Goal: Transaction & Acquisition: Obtain resource

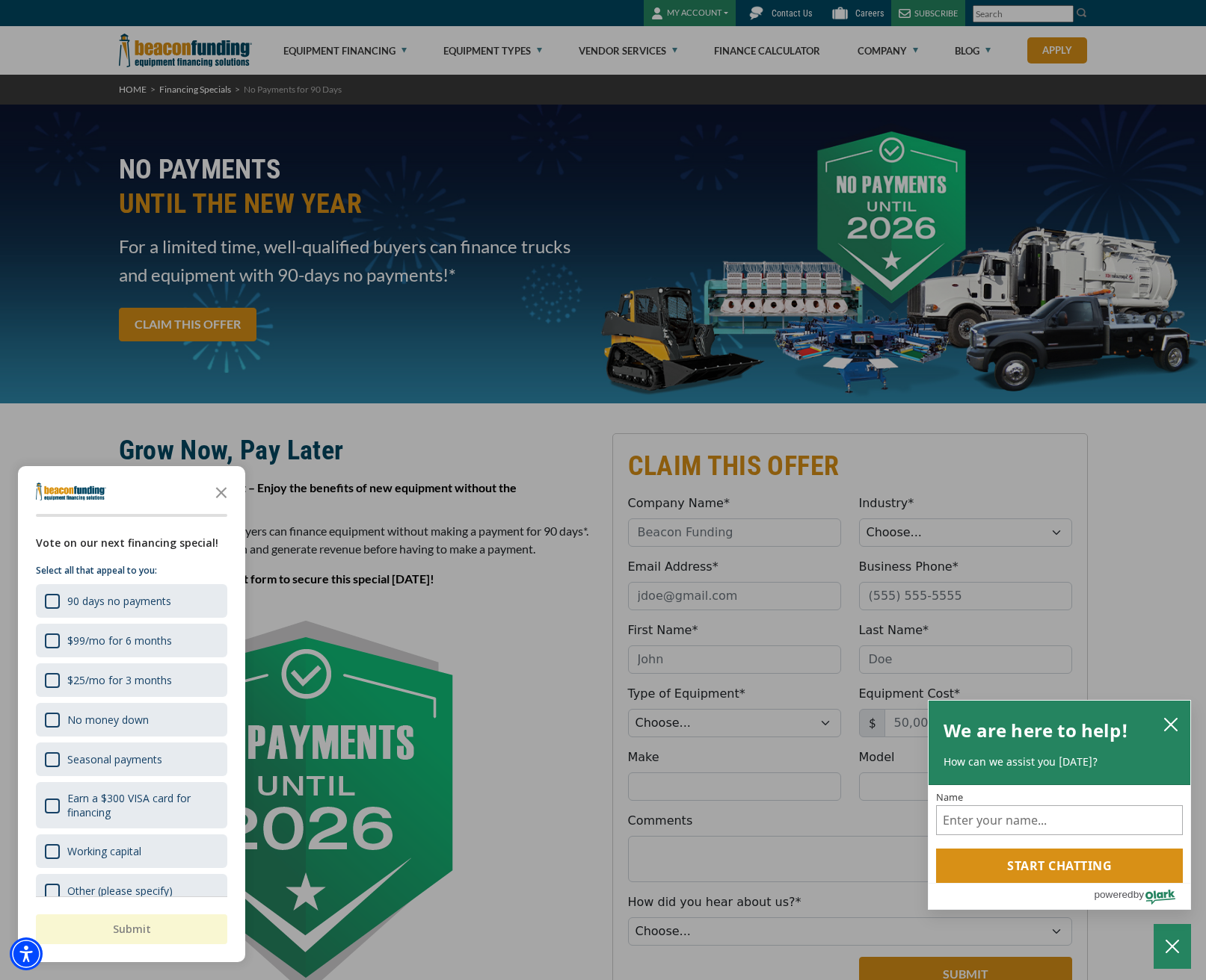
click at [523, 46] on div "button" at bounding box center [603, 490] width 1206 height 980
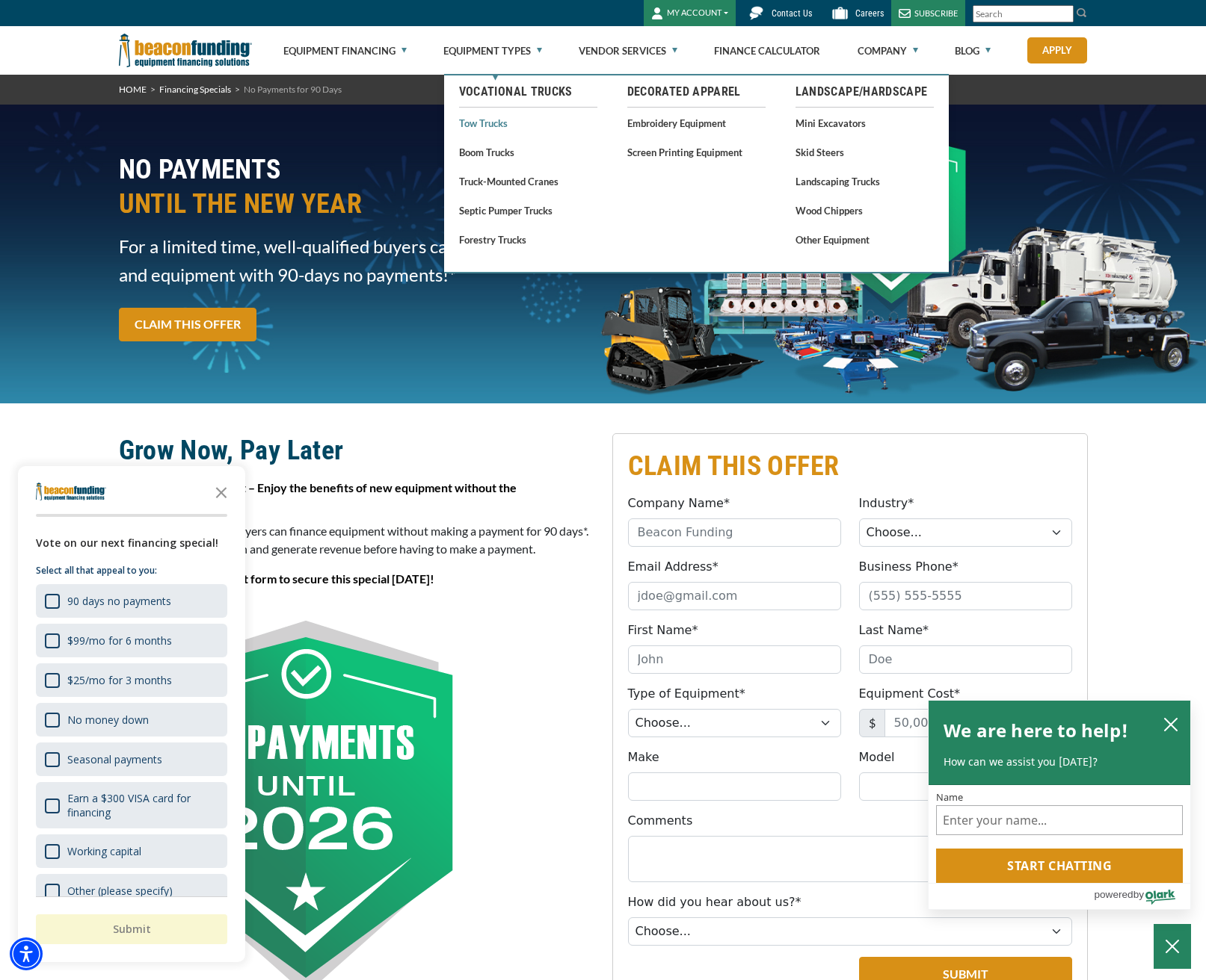
click at [492, 119] on link "Tow Trucks" at bounding box center [528, 122] width 138 height 19
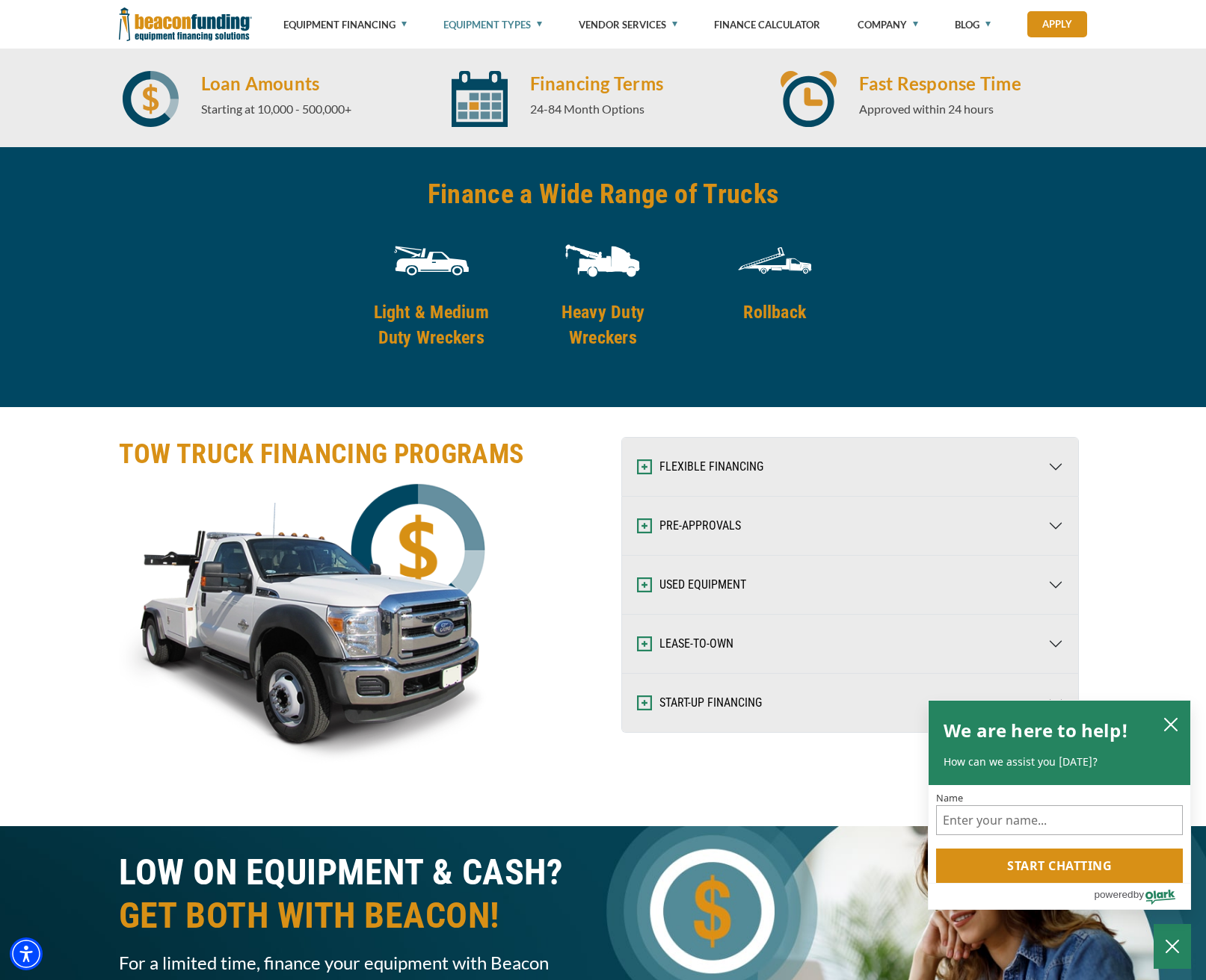
scroll to position [2242, 0]
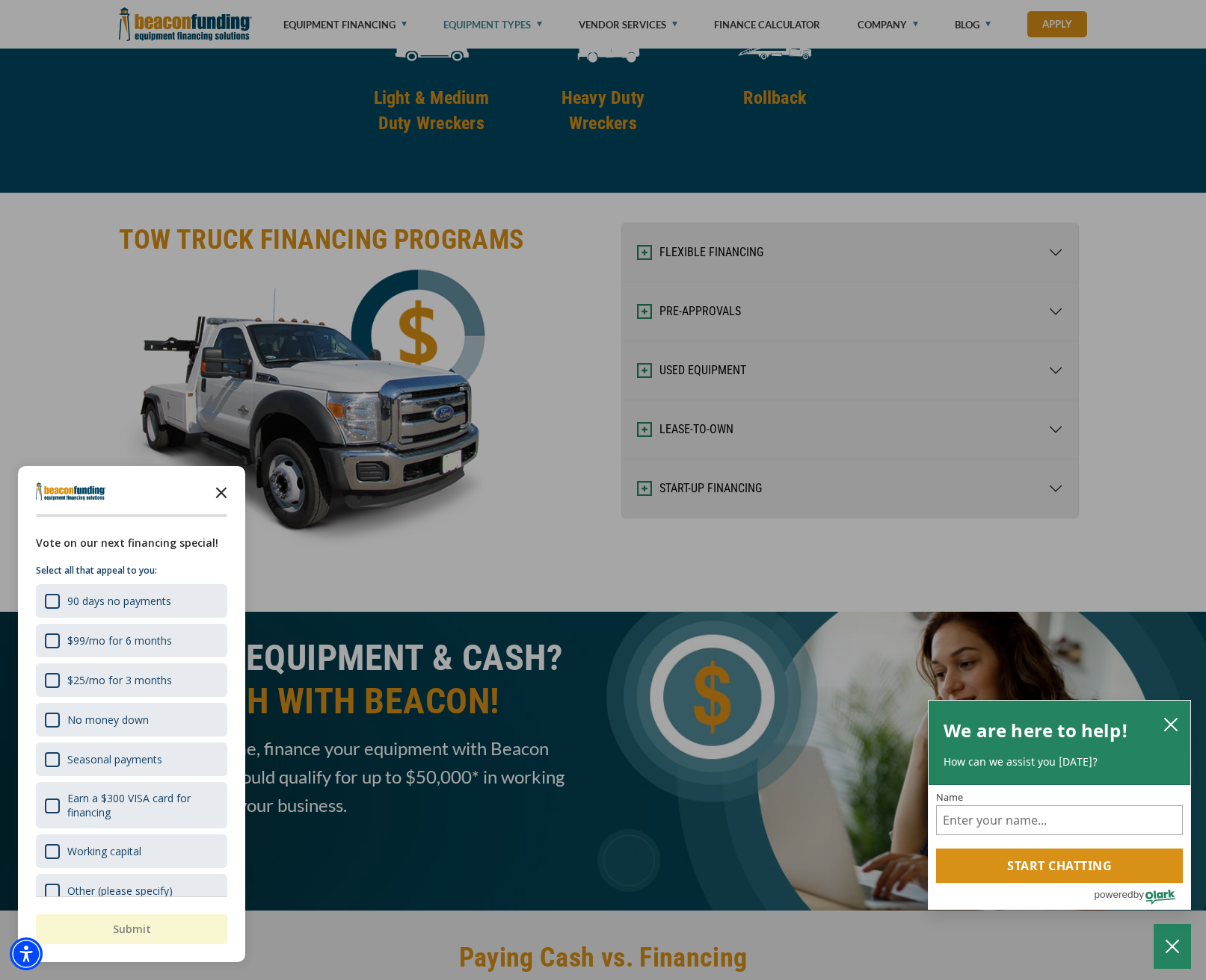
click at [226, 492] on icon "Close the survey" at bounding box center [222, 492] width 30 height 30
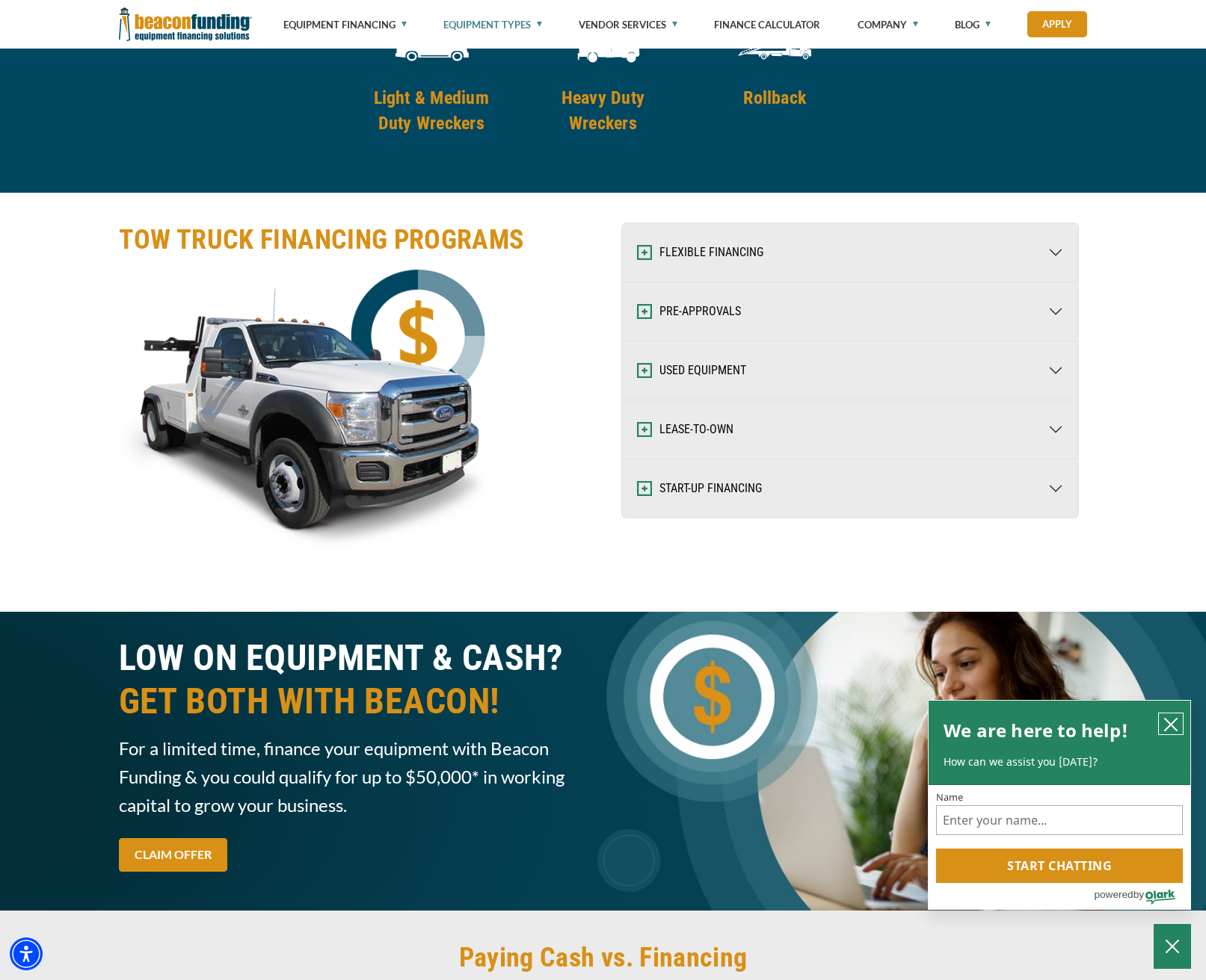
click at [1169, 721] on icon "close chatbox" at bounding box center [1170, 725] width 15 height 15
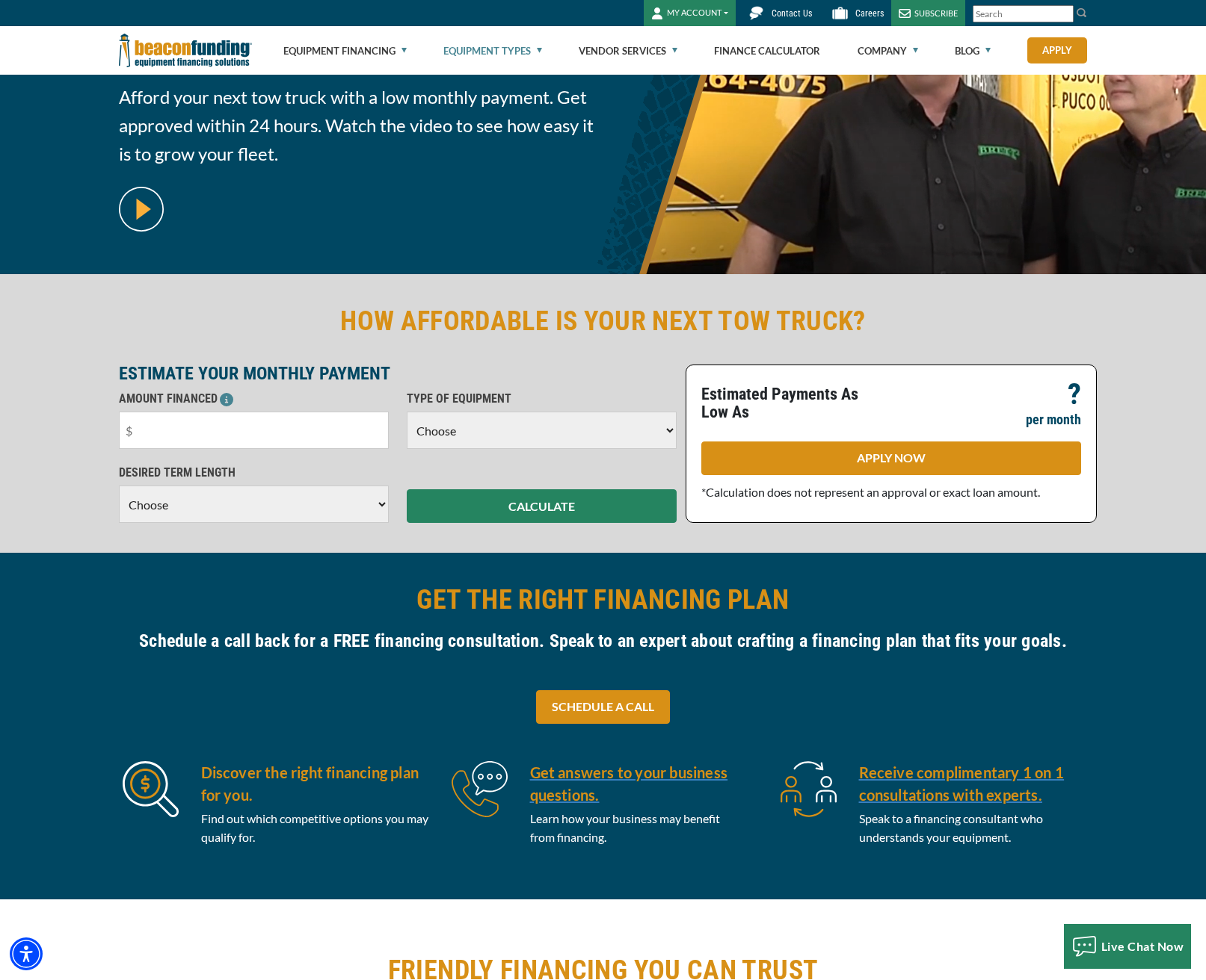
scroll to position [0, 0]
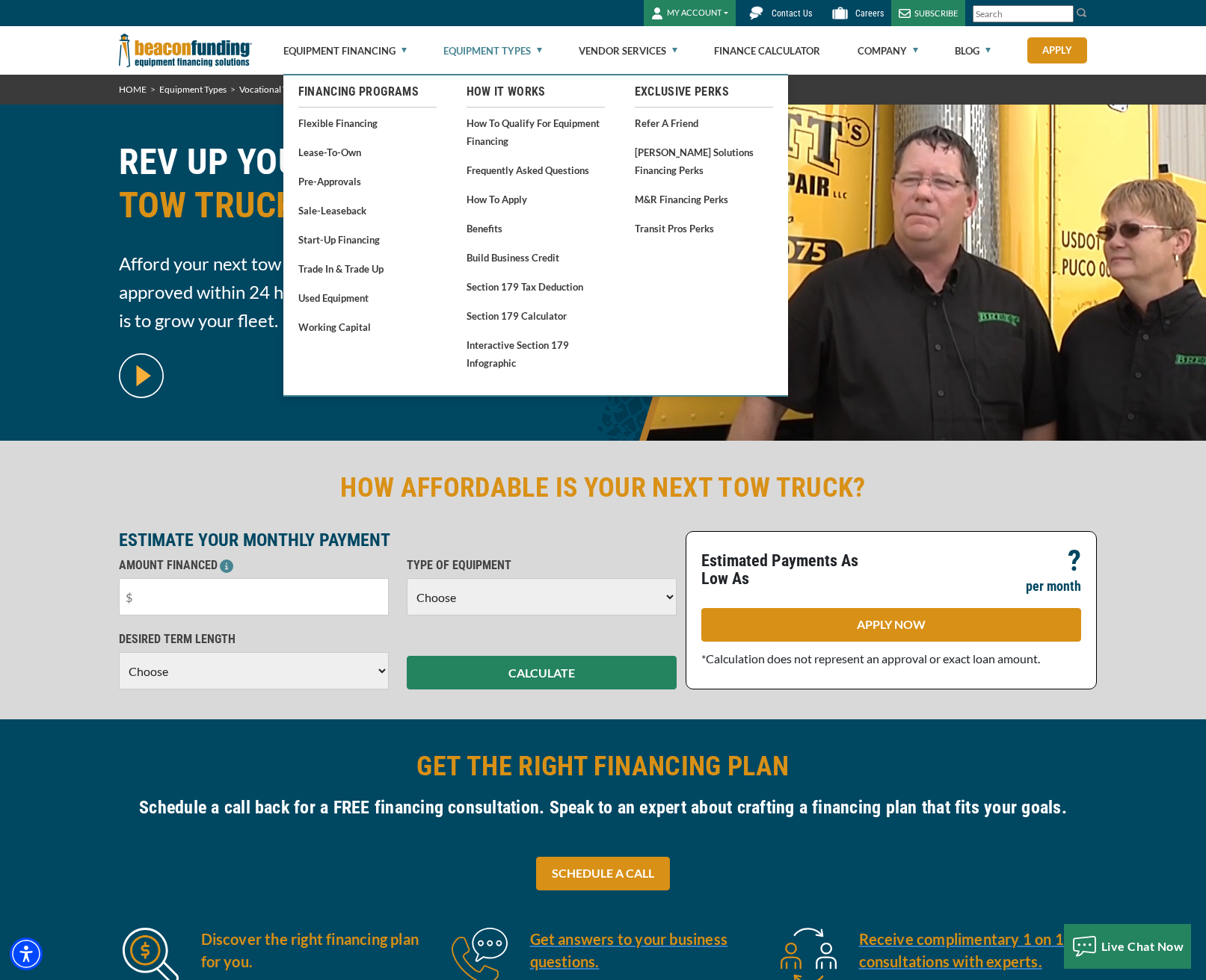
click at [194, 243] on div "REV UP YOUR BUSINESS TOW TRUCK FINANCING Afford your next tow truck with a low …" at bounding box center [357, 272] width 493 height 291
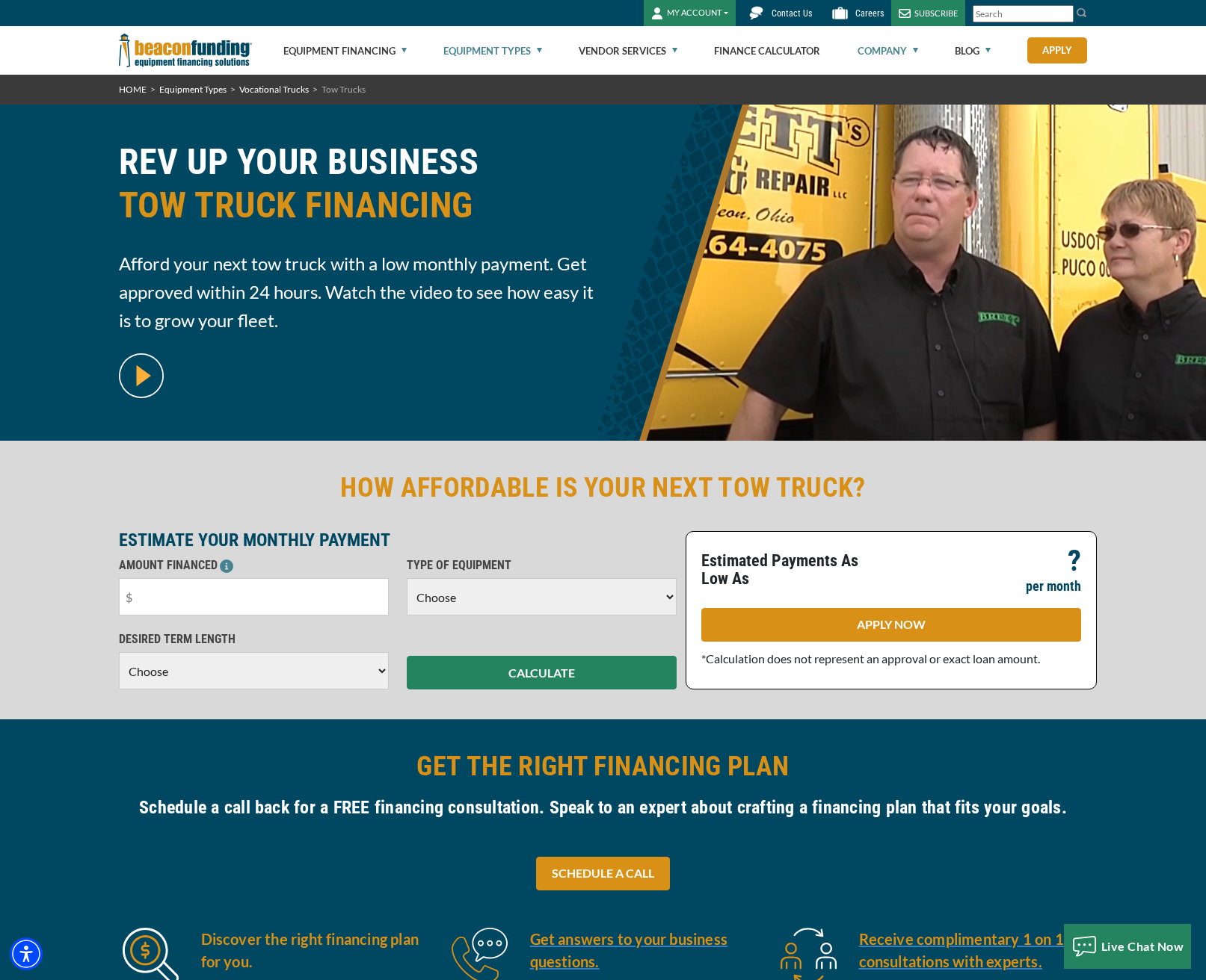
click at [895, 53] on link "Company" at bounding box center [887, 51] width 61 height 48
